Goal: Find specific page/section: Find specific page/section

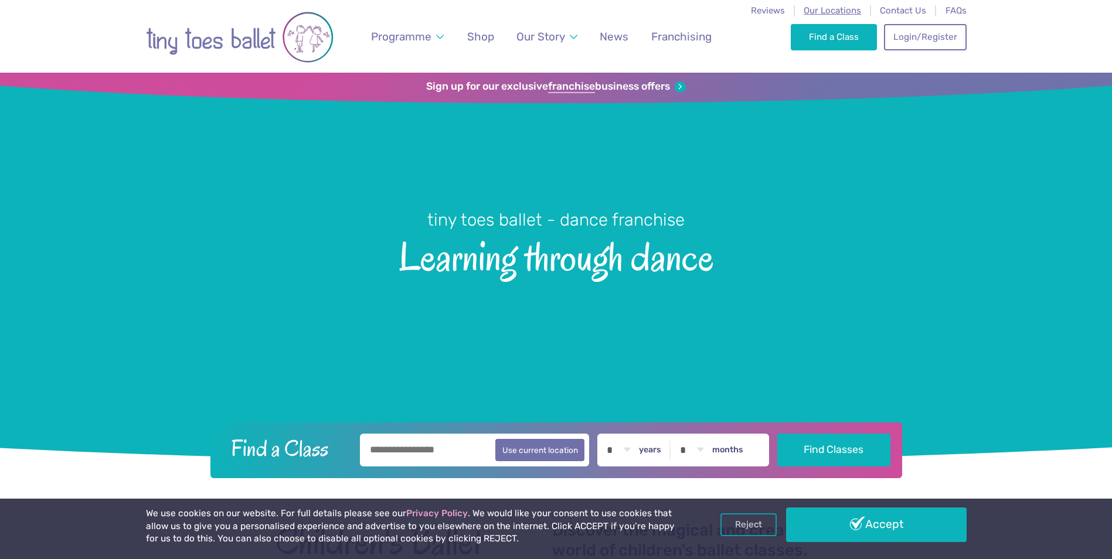
click at [838, 13] on span "Our Locations" at bounding box center [831, 10] width 57 height 11
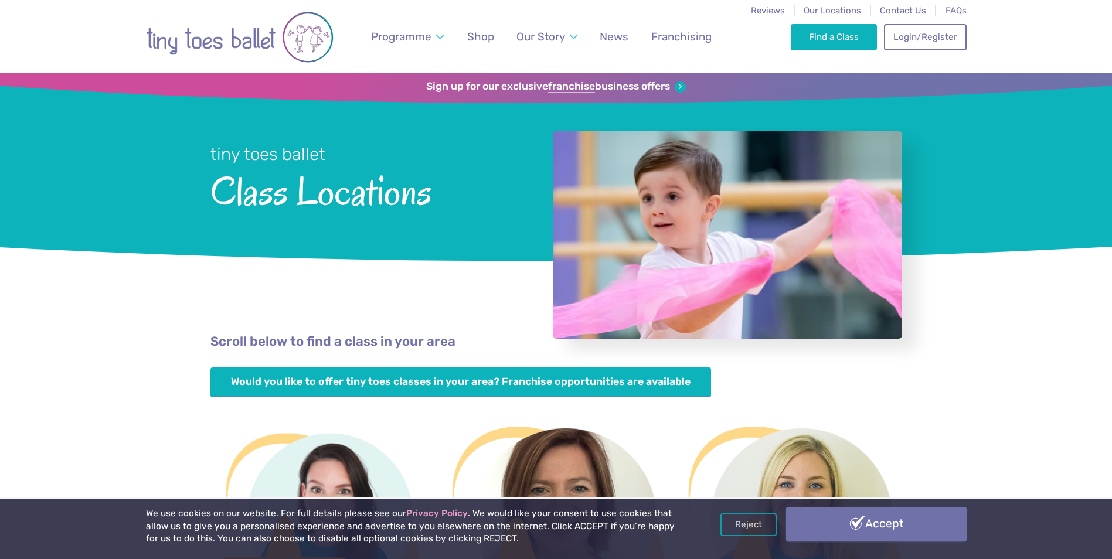
click at [877, 530] on link "Accept" at bounding box center [876, 524] width 180 height 34
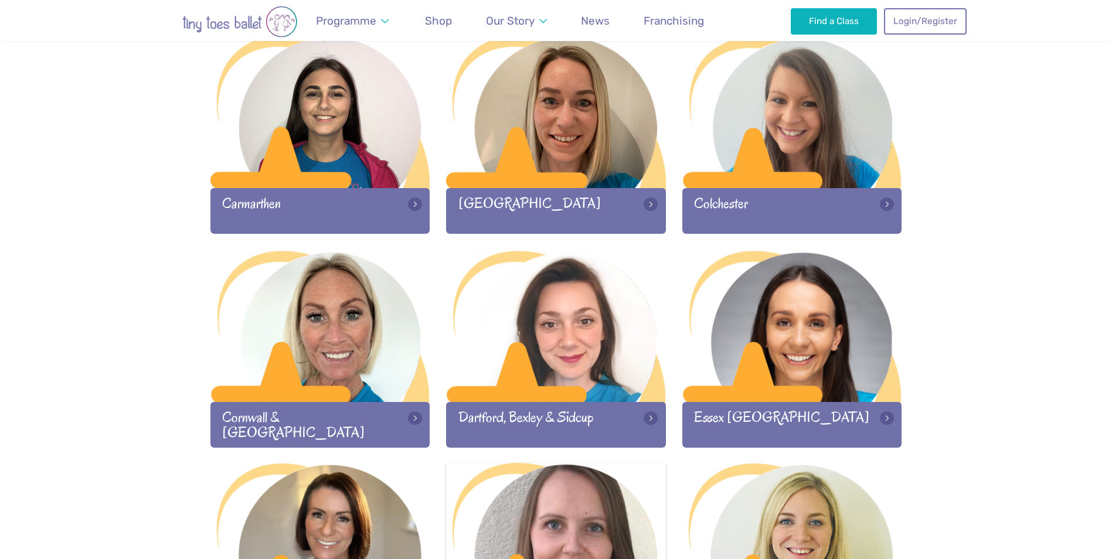
scroll to position [703, 0]
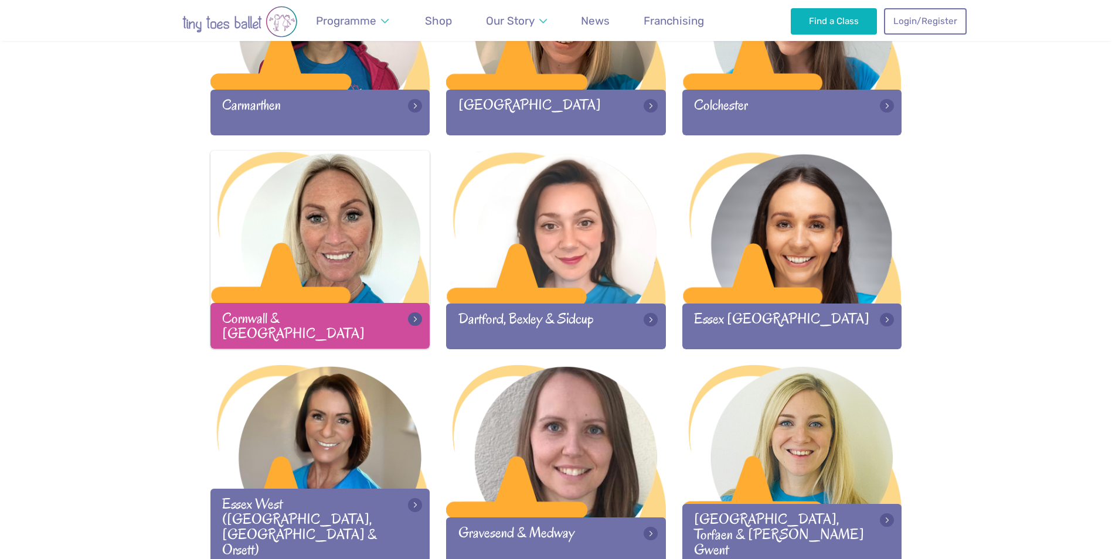
click at [356, 251] on div at bounding box center [320, 228] width 220 height 155
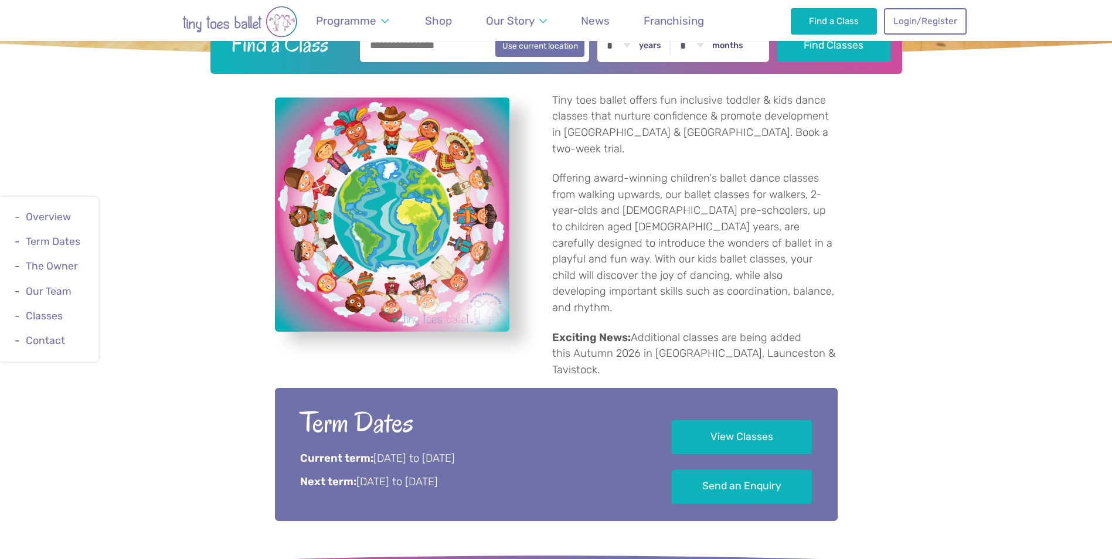
scroll to position [469, 0]
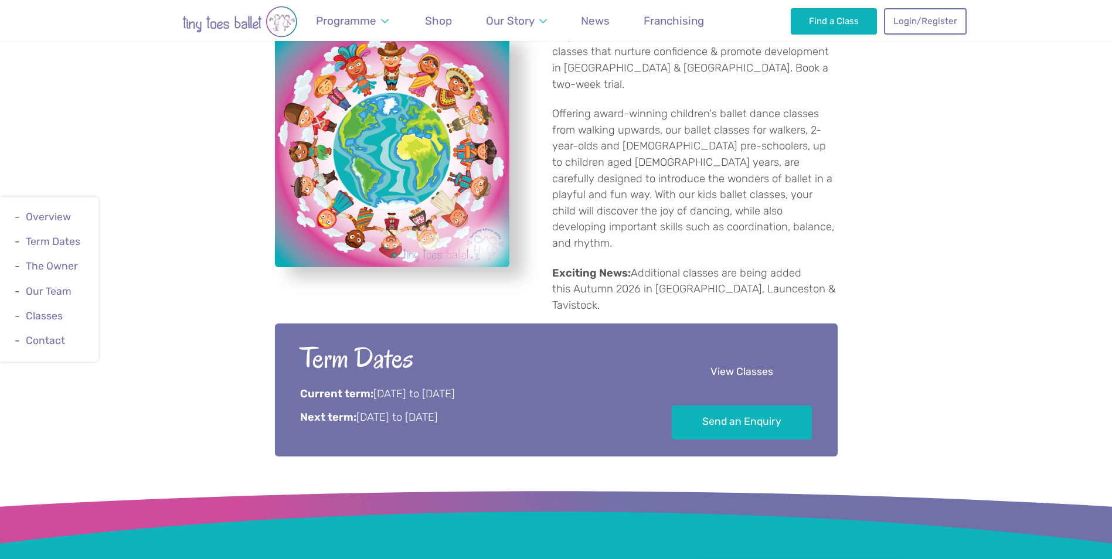
click at [716, 355] on link "View Classes" at bounding box center [741, 372] width 140 height 35
